Goal: Information Seeking & Learning: Find contact information

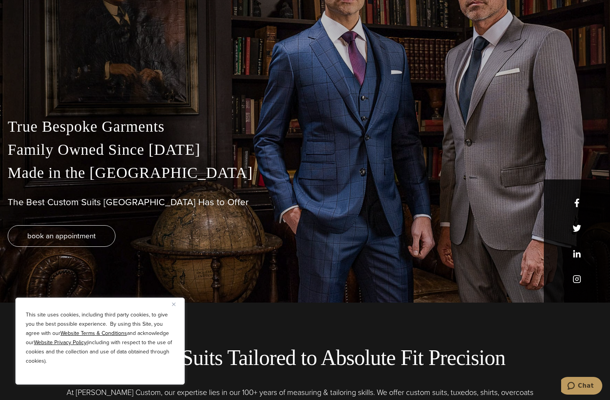
scroll to position [116, 0]
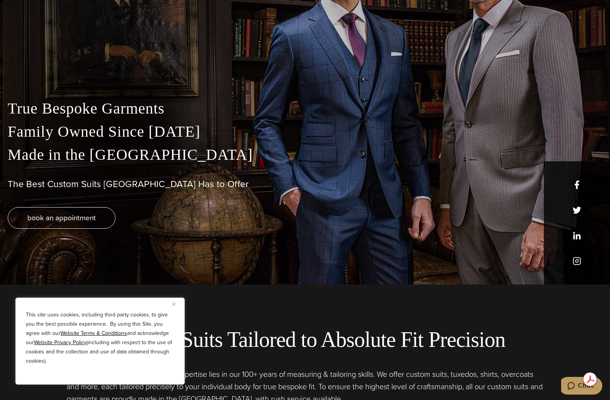
click at [174, 305] on img "Close" at bounding box center [173, 304] width 3 height 3
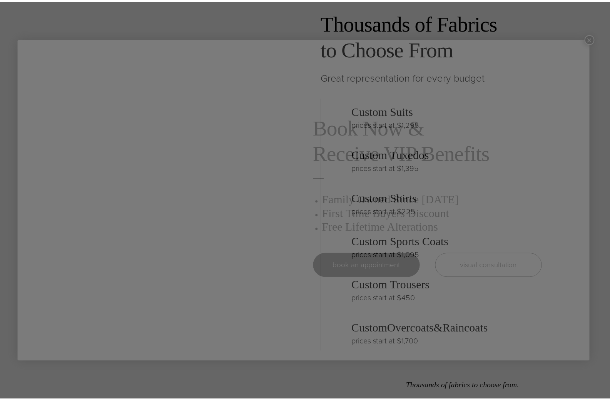
scroll to position [0, 0]
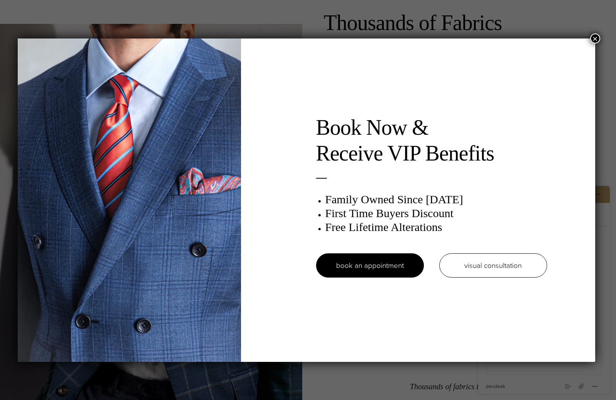
click at [597, 37] on button "×" at bounding box center [595, 38] width 10 height 10
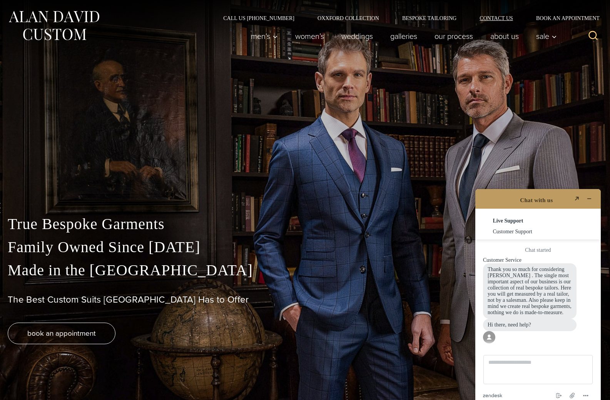
click at [515, 18] on link "Contact Us" at bounding box center [496, 17] width 57 height 5
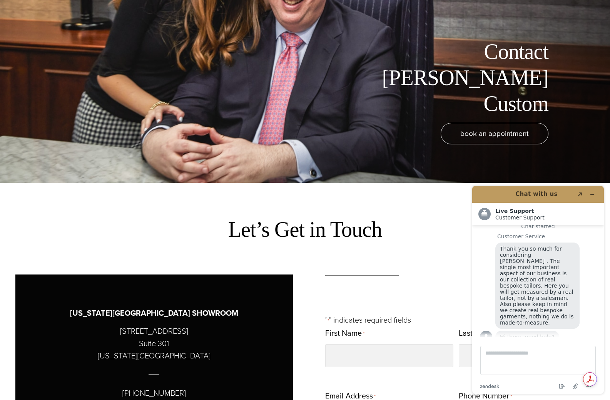
scroll to position [231, 0]
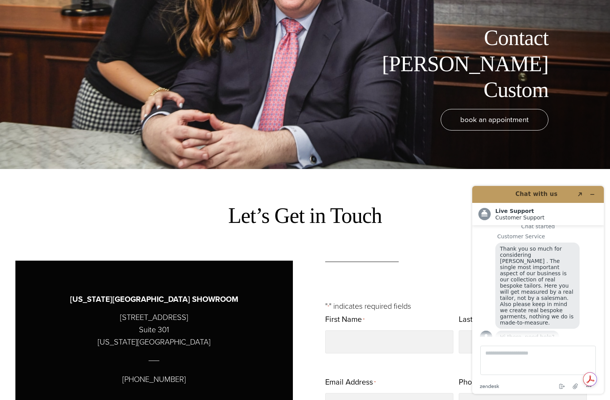
drag, startPoint x: 115, startPoint y: 316, endPoint x: 111, endPoint y: 326, distance: 10.7
click at [172, 321] on p "515 Madison Avenue Suite 301 New York, NY 10022" at bounding box center [154, 329] width 113 height 37
drag, startPoint x: 108, startPoint y: 317, endPoint x: 186, endPoint y: 319, distance: 78.2
